Goal: Navigation & Orientation: Find specific page/section

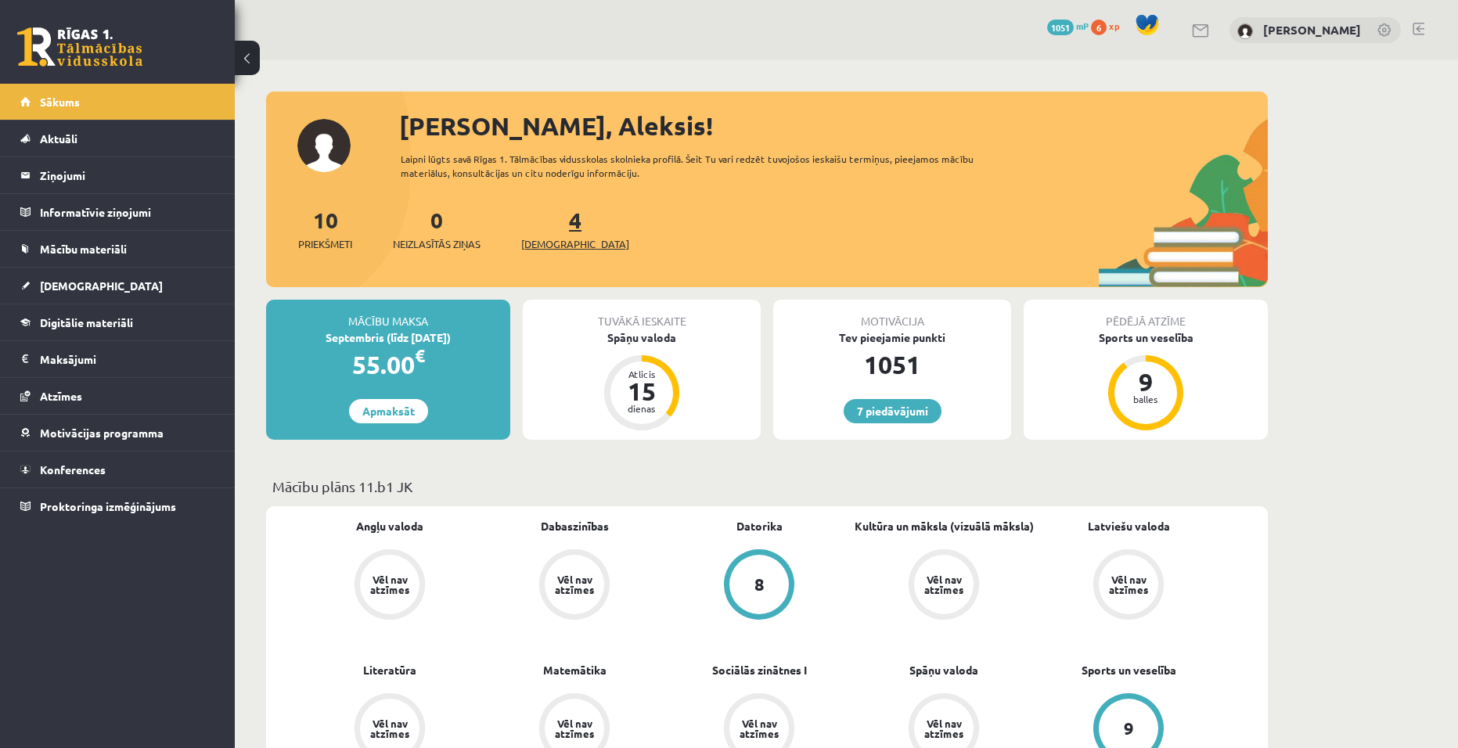
click at [561, 245] on span "[DEMOGRAPHIC_DATA]" at bounding box center [575, 244] width 108 height 16
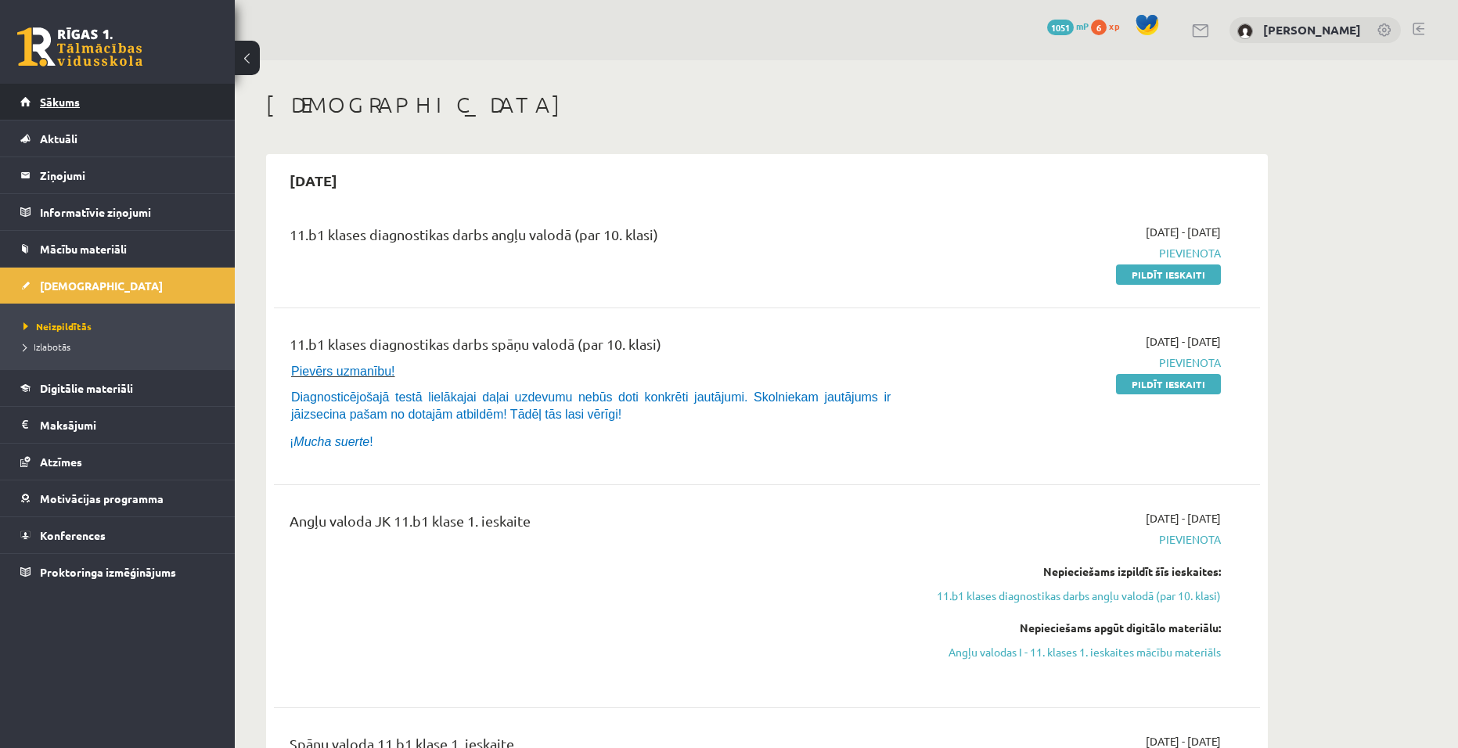
click at [26, 99] on link "Sākums" at bounding box center [117, 102] width 195 height 36
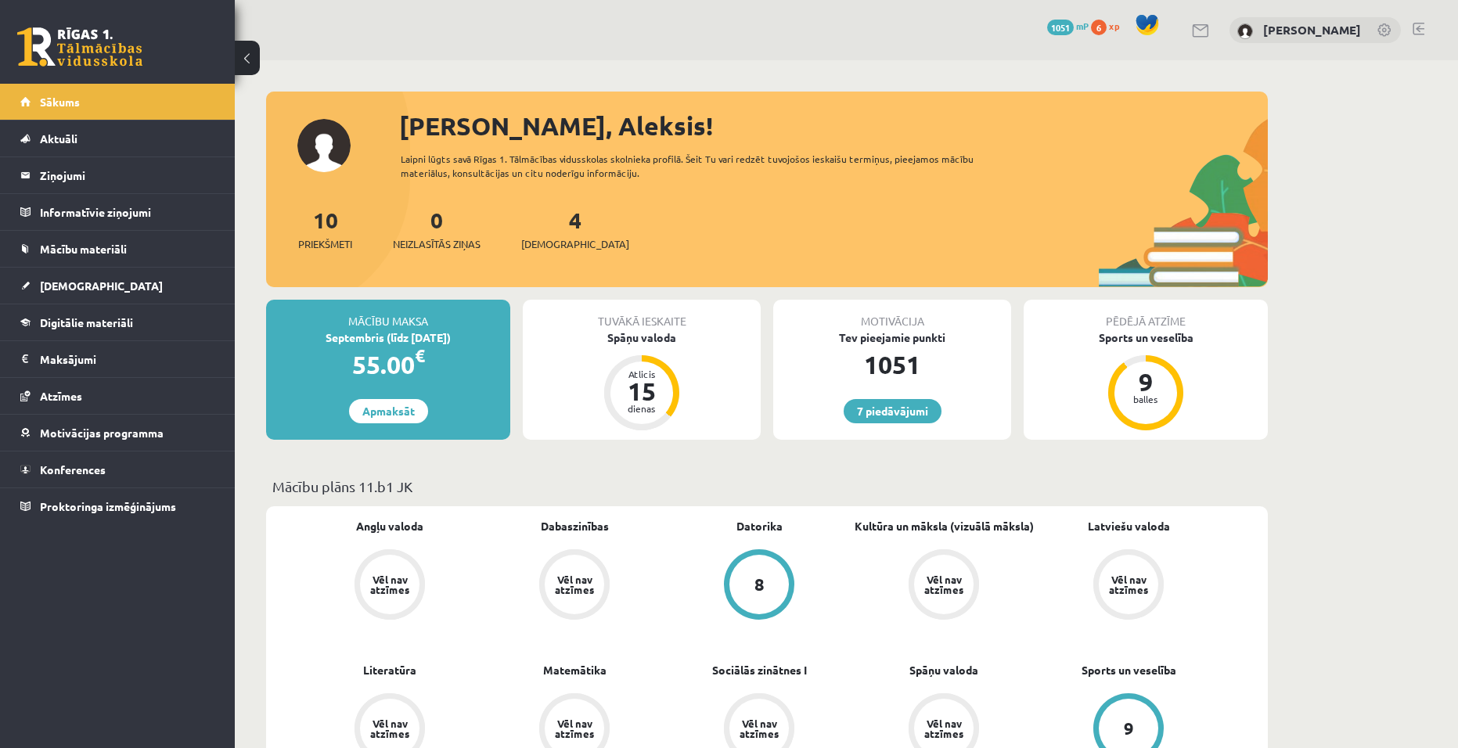
click at [1418, 30] on link at bounding box center [1419, 29] width 12 height 13
